Goal: Task Accomplishment & Management: Manage account settings

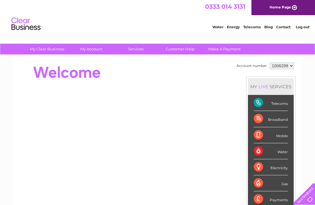
click at [246, 68] on td "Account number" at bounding box center [251, 66] width 33 height 10
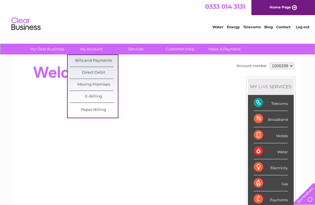
click at [103, 60] on link "Bills and Payments" at bounding box center [94, 61] width 48 height 12
click at [93, 61] on link "Bills and Payments" at bounding box center [94, 61] width 48 height 12
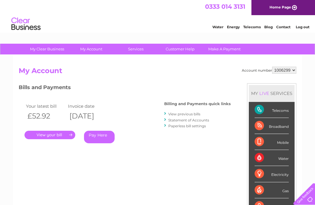
scroll to position [14, 0]
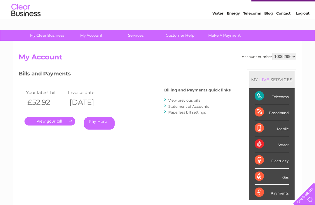
click at [186, 99] on link "View previous bills" at bounding box center [184, 100] width 32 height 4
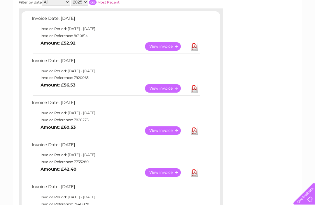
scroll to position [94, 0]
click at [164, 171] on link "View" at bounding box center [166, 173] width 43 height 8
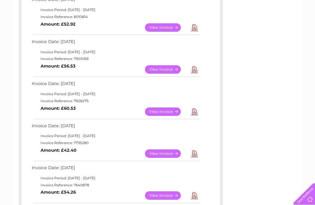
click at [169, 108] on link "View" at bounding box center [166, 112] width 43 height 8
click at [169, 68] on link "View" at bounding box center [166, 69] width 43 height 8
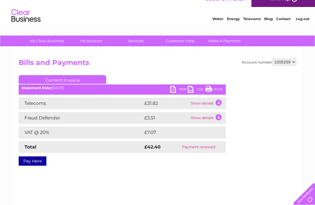
scroll to position [8, 0]
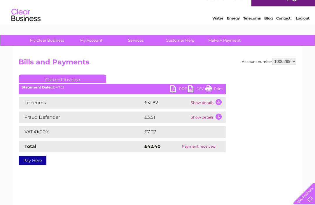
click at [213, 90] on link "Print" at bounding box center [213, 90] width 17 height 8
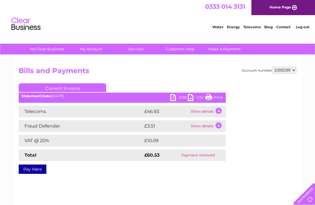
click at [208, 99] on link "Print" at bounding box center [213, 98] width 17 height 8
click at [211, 99] on link "Print" at bounding box center [213, 98] width 17 height 8
click at [303, 29] on link "Log out" at bounding box center [303, 27] width 14 height 4
